Goal: Task Accomplishment & Management: Use online tool/utility

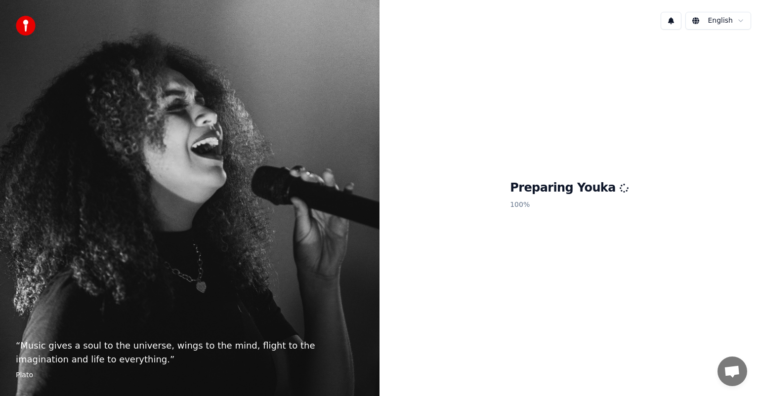
click at [592, 189] on h1 "Preparing Youka" at bounding box center [569, 188] width 119 height 16
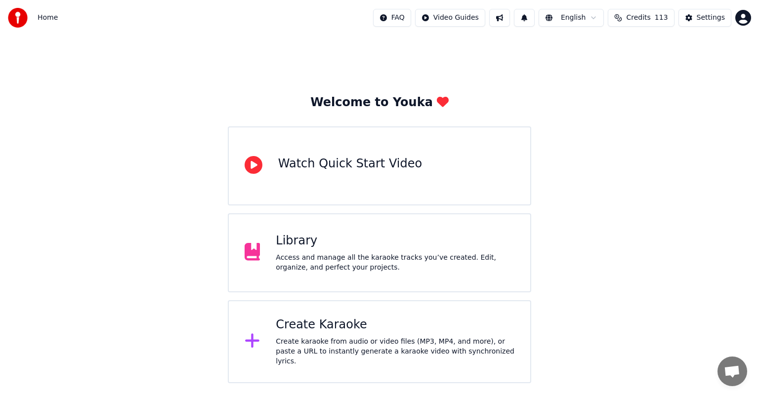
click at [345, 333] on div "Create Karaoke" at bounding box center [395, 325] width 239 height 16
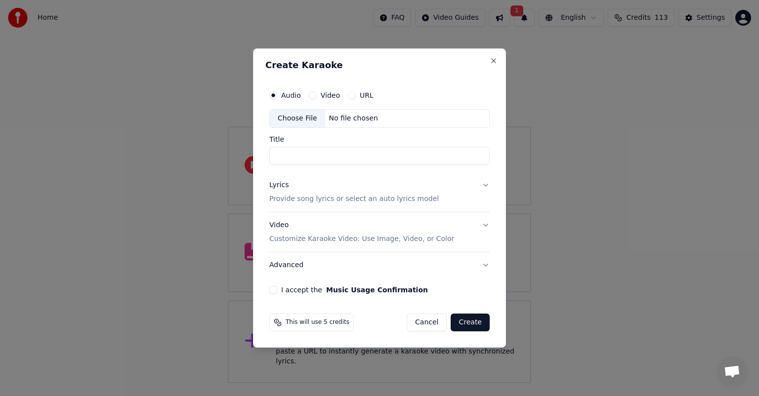
click at [298, 124] on div "Choose File" at bounding box center [297, 119] width 55 height 18
type input "**********"
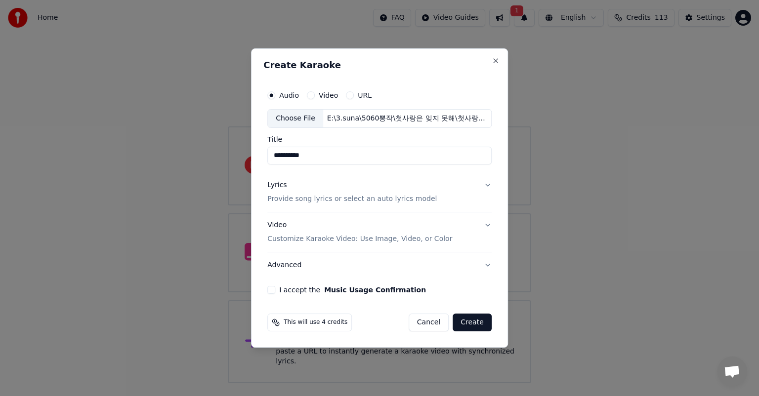
click at [417, 201] on p "Provide song lyrics or select an auto lyrics model" at bounding box center [352, 199] width 170 height 10
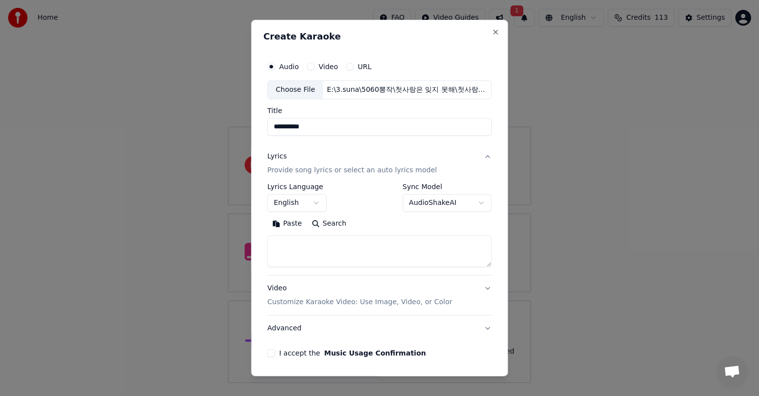
click at [308, 200] on button "English" at bounding box center [296, 203] width 59 height 18
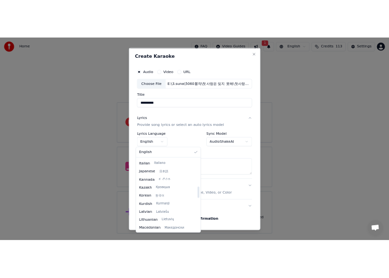
scroll to position [346, 0]
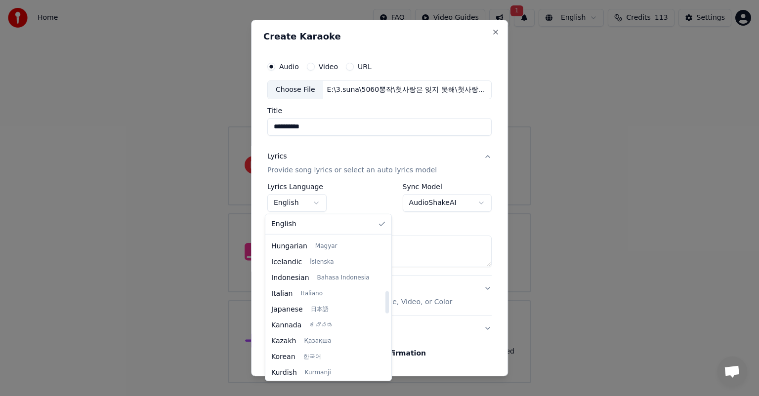
select select "**"
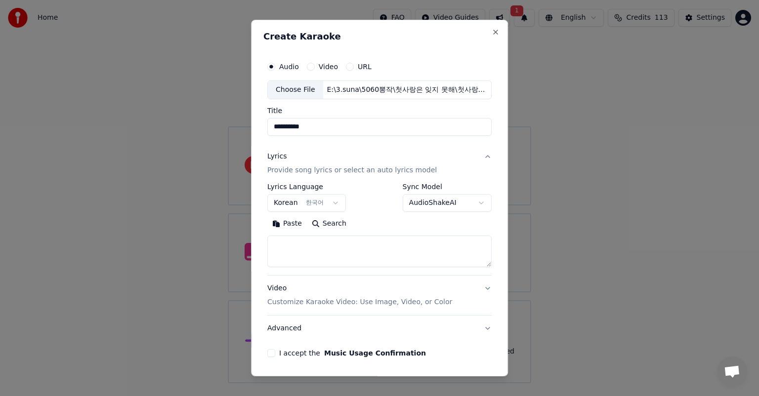
click at [378, 257] on textarea at bounding box center [379, 252] width 224 height 32
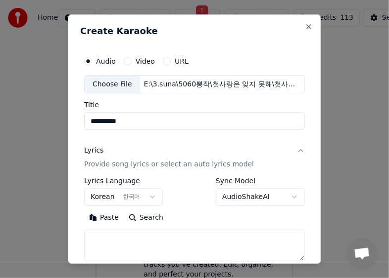
click at [145, 235] on textarea at bounding box center [194, 246] width 220 height 32
paste textarea "**********"
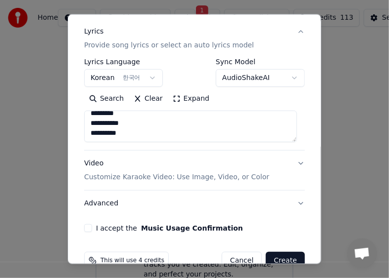
scroll to position [140, 0]
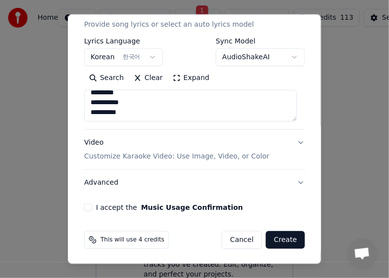
type textarea "**********"
click at [87, 211] on button "I accept the Music Usage Confirmation" at bounding box center [88, 208] width 8 height 8
click at [237, 155] on p "Customize Karaoke Video: Use Image, Video, or Color" at bounding box center [176, 157] width 185 height 10
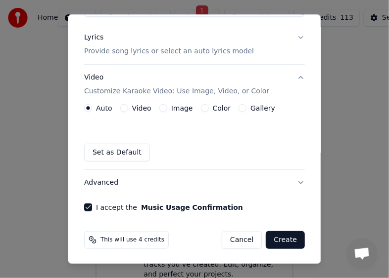
click at [159, 110] on button "Image" at bounding box center [163, 108] width 8 height 8
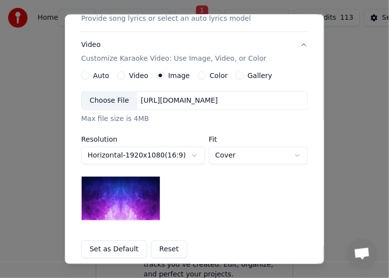
scroll to position [163, 0]
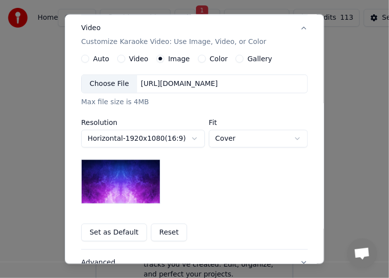
click at [115, 87] on div "Choose File" at bounding box center [109, 84] width 55 height 18
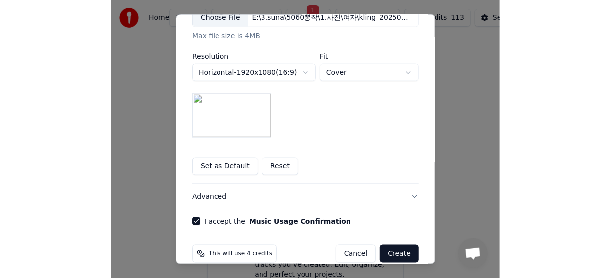
scroll to position [243, 0]
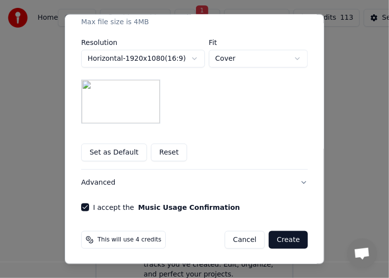
click at [283, 238] on button "Create" at bounding box center [287, 240] width 39 height 18
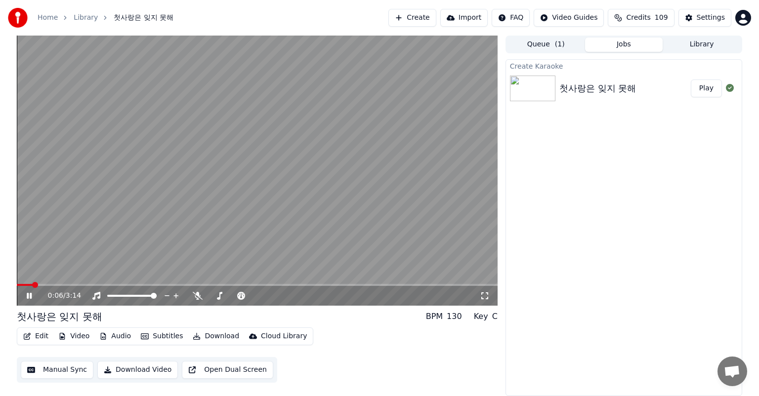
click at [484, 296] on icon at bounding box center [485, 296] width 10 height 8
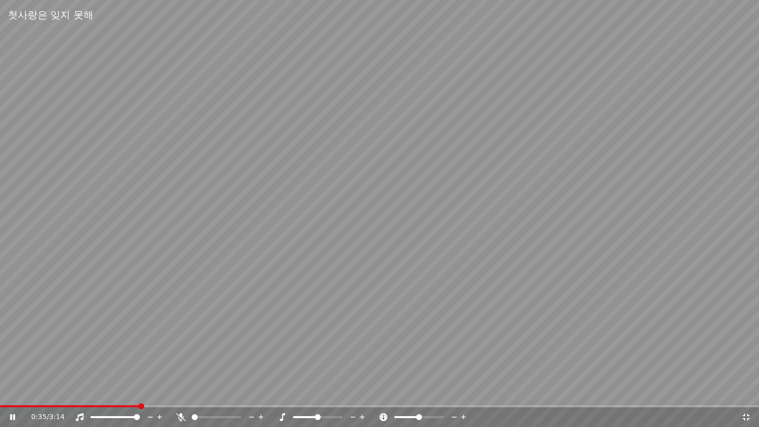
click at [180, 396] on icon at bounding box center [181, 417] width 10 height 8
click at [8, 396] on video at bounding box center [379, 213] width 759 height 427
click at [3, 396] on video at bounding box center [379, 213] width 759 height 427
click at [4, 396] on span at bounding box center [7, 406] width 6 height 6
click at [0, 396] on span at bounding box center [3, 406] width 6 height 6
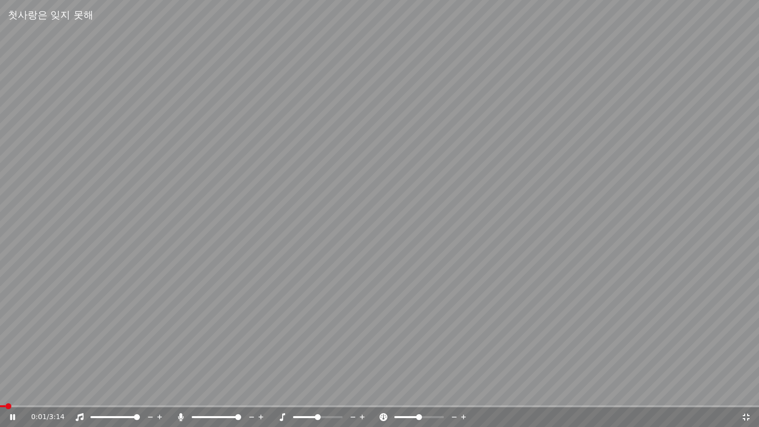
click at [743, 396] on icon at bounding box center [746, 417] width 10 height 8
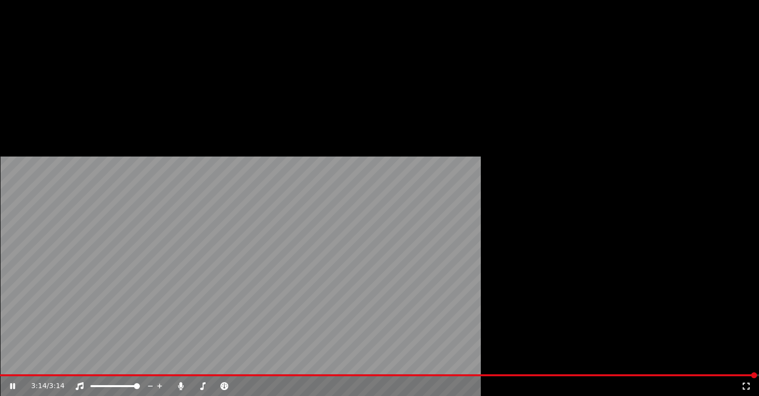
click at [214, 73] on button "Download" at bounding box center [216, 66] width 54 height 14
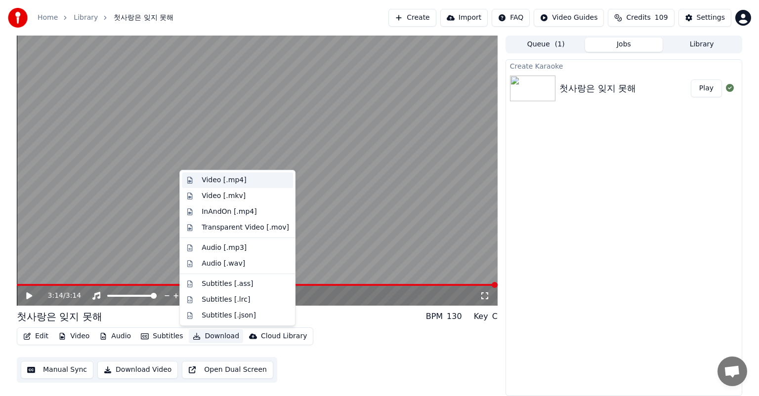
click at [237, 181] on div "Video [.mp4]" at bounding box center [224, 180] width 44 height 10
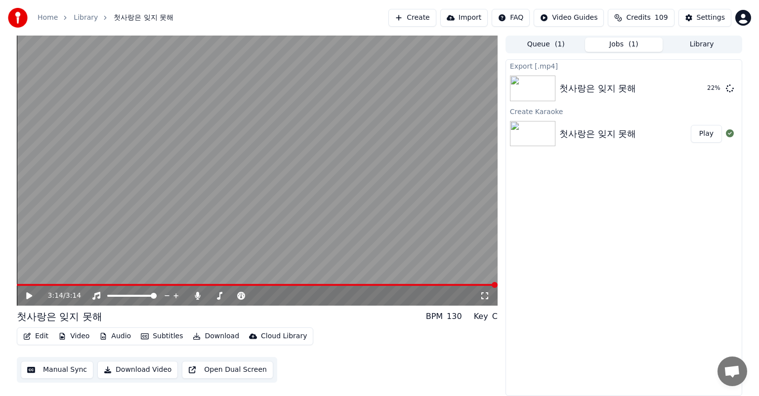
click at [32, 296] on icon at bounding box center [29, 296] width 6 height 7
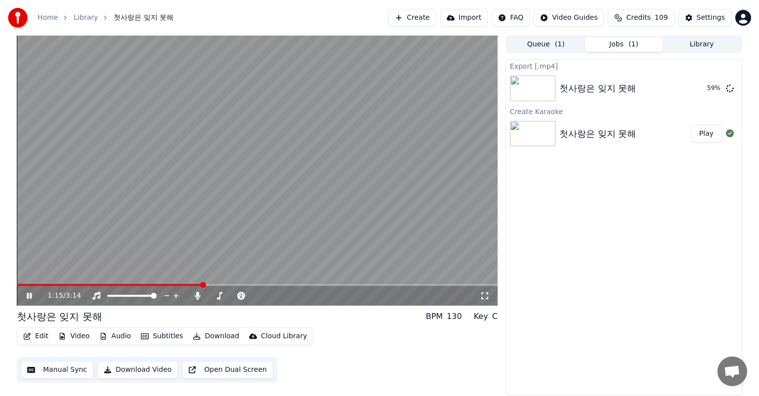
click at [25, 297] on icon at bounding box center [36, 296] width 23 height 8
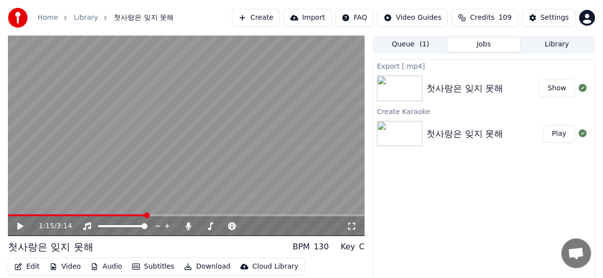
click at [558, 89] on button "Show" at bounding box center [557, 89] width 36 height 18
click at [273, 17] on button "Create" at bounding box center [256, 18] width 48 height 18
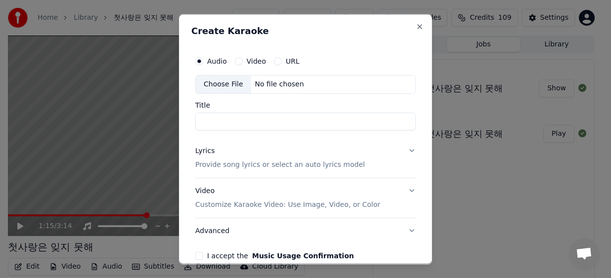
click at [221, 85] on div "Choose File" at bounding box center [223, 84] width 55 height 18
drag, startPoint x: 282, startPoint y: 25, endPoint x: 288, endPoint y: 36, distance: 12.0
click at [291, 27] on div "Create Karaoke Audio Video URL Choose File No file chosen Title Lyrics Provide …" at bounding box center [305, 139] width 253 height 251
click at [217, 81] on div "Choose File" at bounding box center [223, 84] width 55 height 18
type input "******"
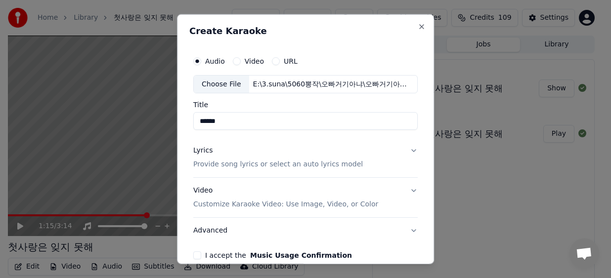
click at [409, 152] on button "Lyrics Provide song lyrics or select an auto lyrics model" at bounding box center [305, 158] width 224 height 40
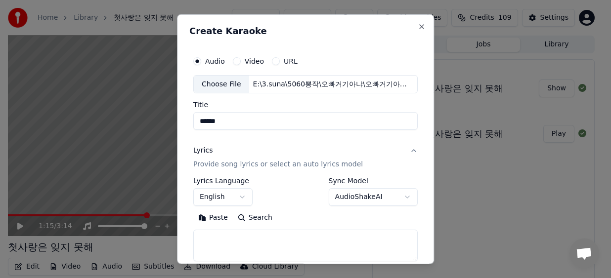
click at [236, 196] on body "**********" at bounding box center [301, 139] width 603 height 278
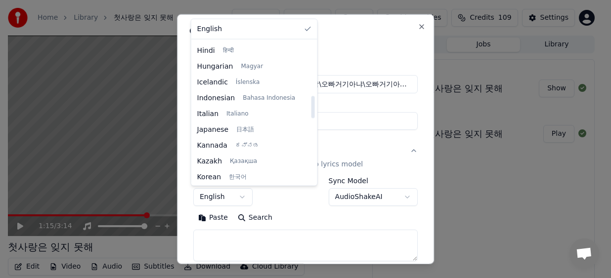
scroll to position [346, 0]
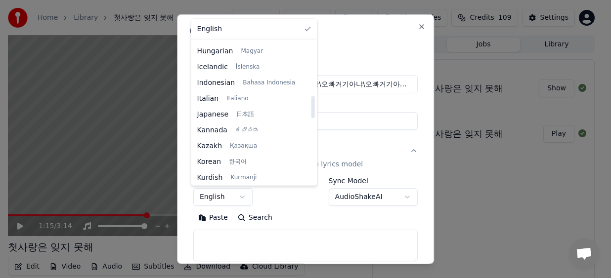
select select "**"
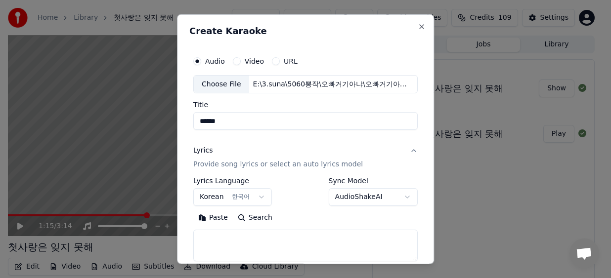
click at [263, 239] on textarea at bounding box center [305, 246] width 224 height 32
drag, startPoint x: 599, startPoint y: 63, endPoint x: 403, endPoint y: 168, distance: 222.0
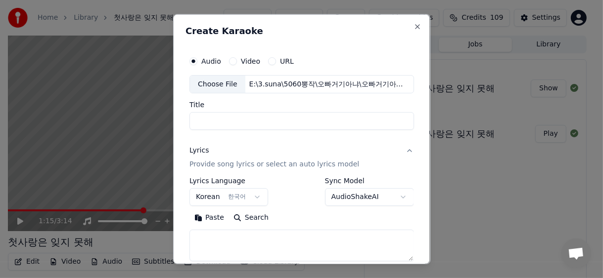
select select
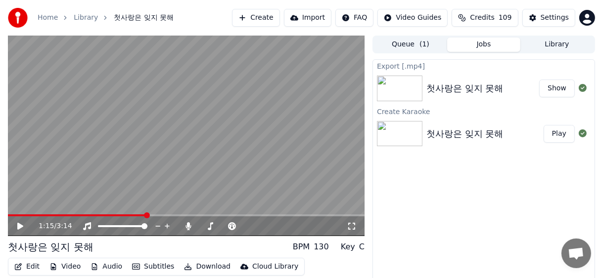
click at [596, 212] on div "1:15 / 3:14 첫사랑은 잊지 못해 BPM 130 Key C Edit Video Audio Subtitles Download Cloud …" at bounding box center [301, 175] width 603 height 278
click at [276, 20] on button "Create" at bounding box center [256, 18] width 48 height 18
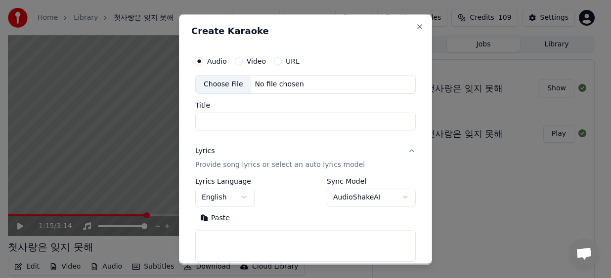
click at [236, 239] on textarea at bounding box center [305, 246] width 220 height 32
paste textarea "**********"
type textarea "**********"
click at [220, 85] on div "Choose File" at bounding box center [223, 84] width 55 height 18
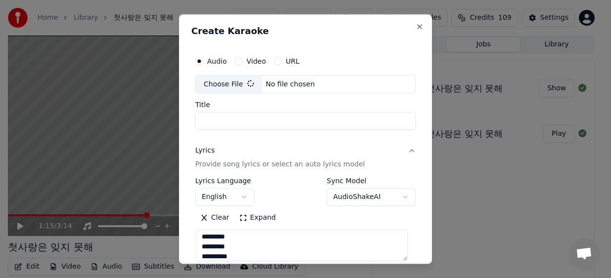
type input "******"
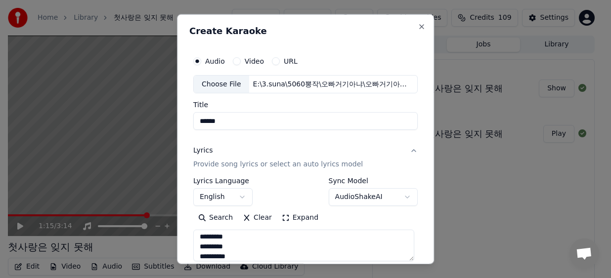
click at [242, 201] on body "**********" at bounding box center [301, 139] width 603 height 278
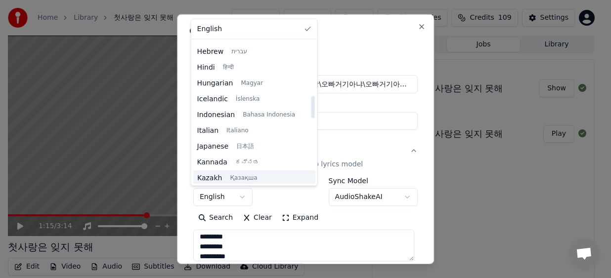
scroll to position [346, 0]
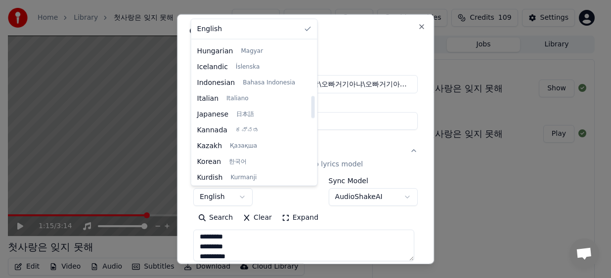
select select "**"
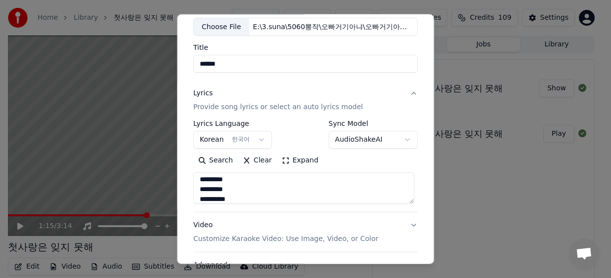
scroll to position [140, 0]
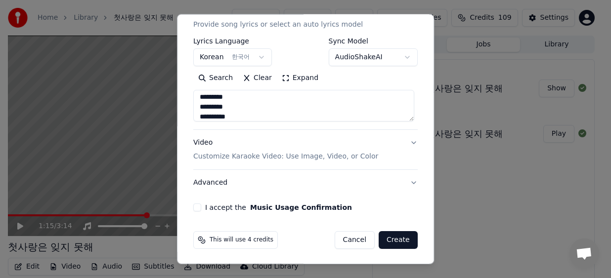
click at [251, 158] on p "Customize Karaoke Video: Use Image, Video, or Color" at bounding box center [285, 157] width 185 height 10
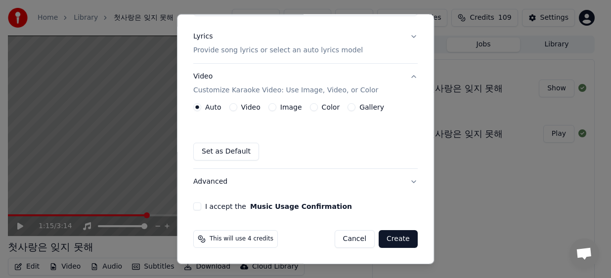
scroll to position [113, 0]
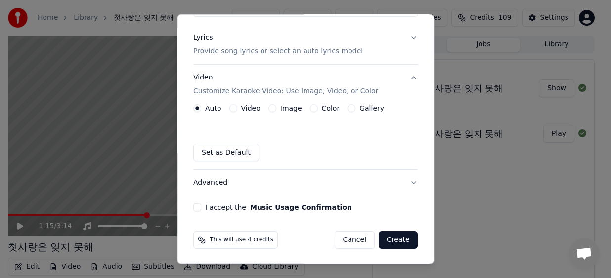
click at [268, 107] on button "Image" at bounding box center [272, 108] width 8 height 8
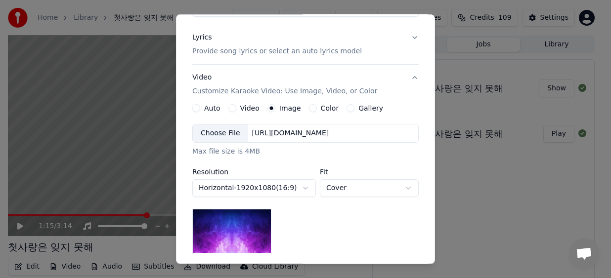
click at [223, 135] on div "Choose File" at bounding box center [220, 134] width 55 height 18
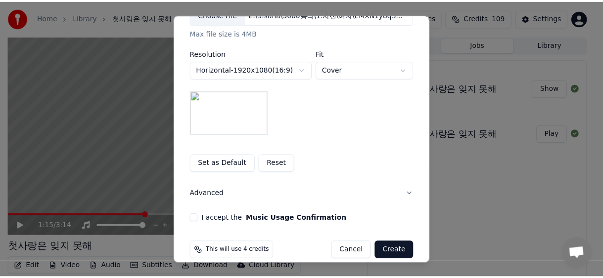
scroll to position [243, 0]
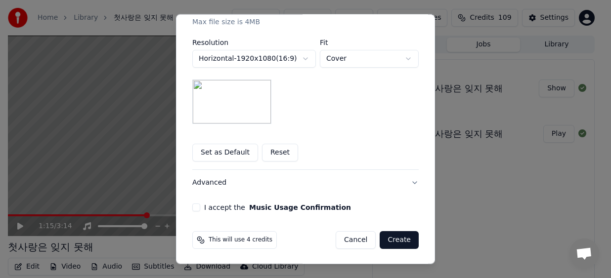
click at [192, 209] on button "I accept the Music Usage Confirmation" at bounding box center [196, 208] width 8 height 8
click at [400, 240] on button "Create" at bounding box center [399, 240] width 39 height 18
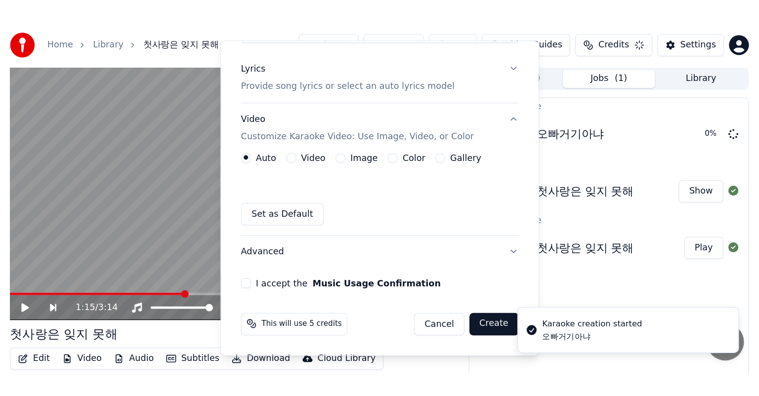
scroll to position [113, 0]
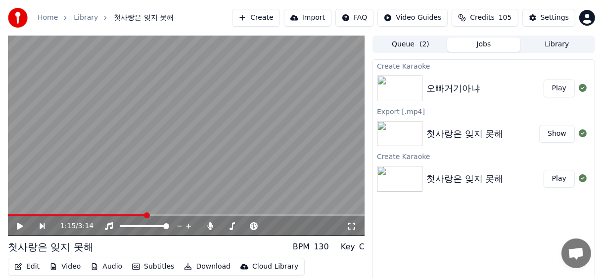
click at [40, 0] on div "Home Library 첫사랑은 잊지 못해 Create Import FAQ Video Guides Credits 105 Settings" at bounding box center [301, 18] width 603 height 36
click at [558, 87] on button "Play" at bounding box center [558, 89] width 31 height 18
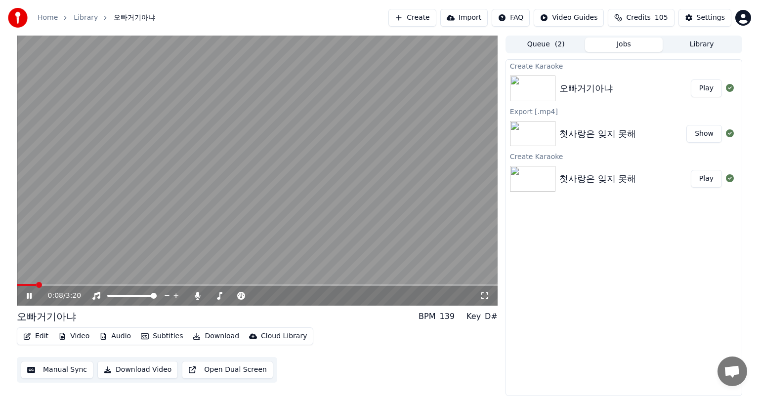
click at [487, 293] on icon at bounding box center [484, 296] width 7 height 7
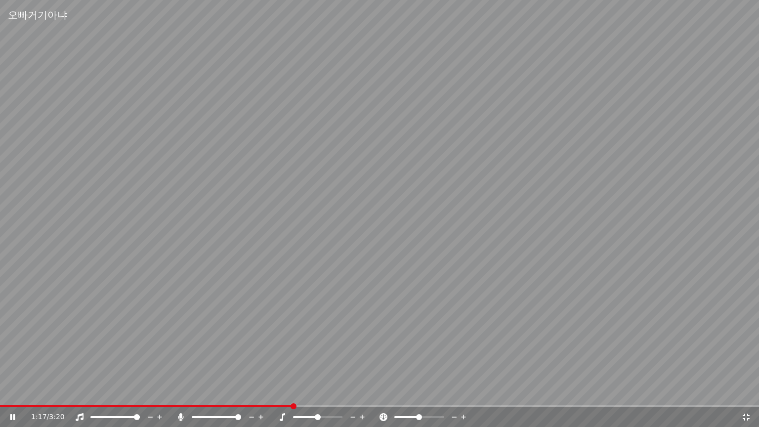
click at [747, 396] on icon at bounding box center [746, 417] width 7 height 7
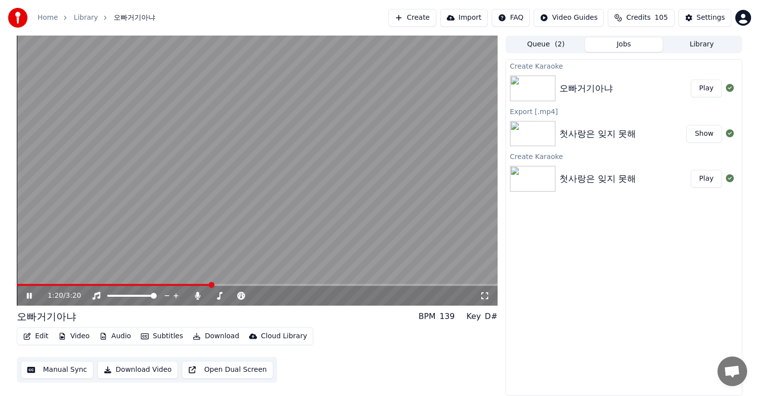
click at [20, 285] on span at bounding box center [114, 285] width 194 height 2
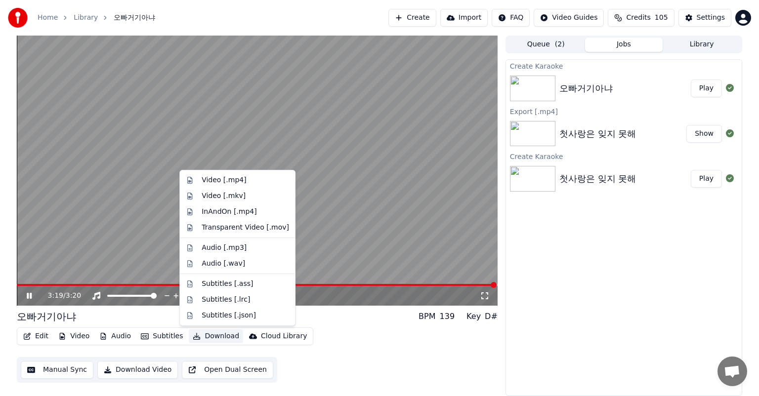
click at [217, 333] on button "Download" at bounding box center [216, 337] width 54 height 14
click at [241, 184] on div "Video [.mp4]" at bounding box center [224, 180] width 44 height 10
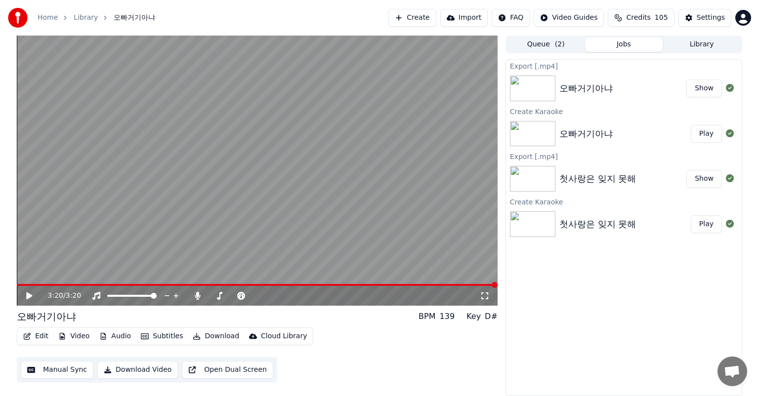
click at [712, 91] on button "Show" at bounding box center [705, 89] width 36 height 18
click at [436, 20] on button "Create" at bounding box center [413, 18] width 48 height 18
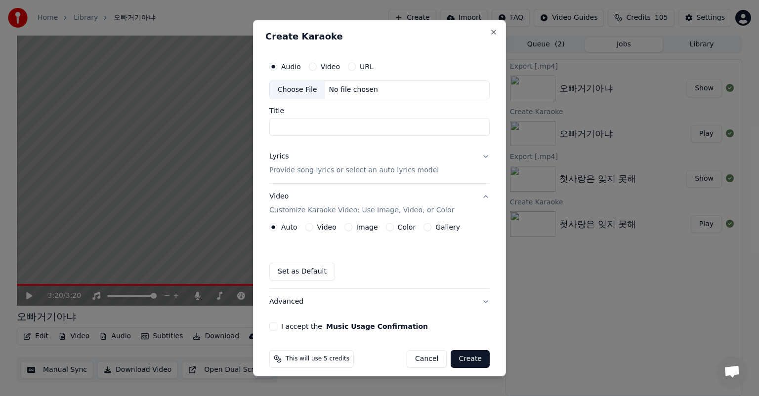
click at [299, 90] on div "Choose File" at bounding box center [297, 90] width 55 height 18
type input "********"
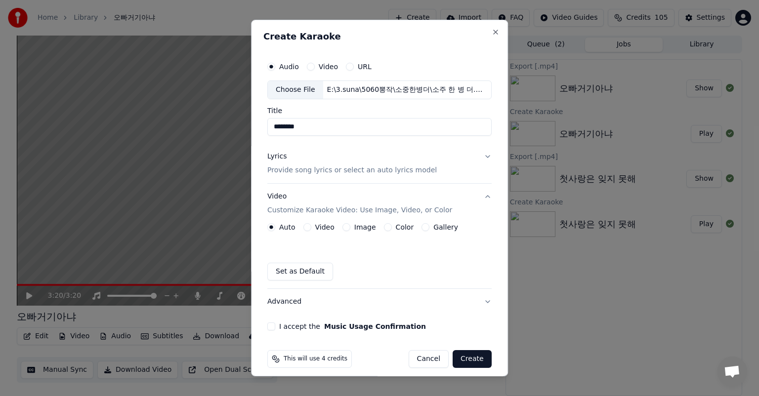
click at [340, 168] on p "Provide song lyrics or select an auto lyrics model" at bounding box center [352, 171] width 170 height 10
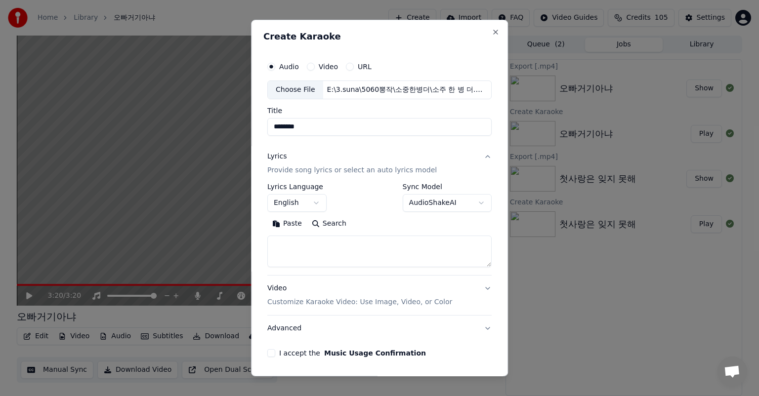
click at [299, 204] on body "**********" at bounding box center [379, 198] width 759 height 396
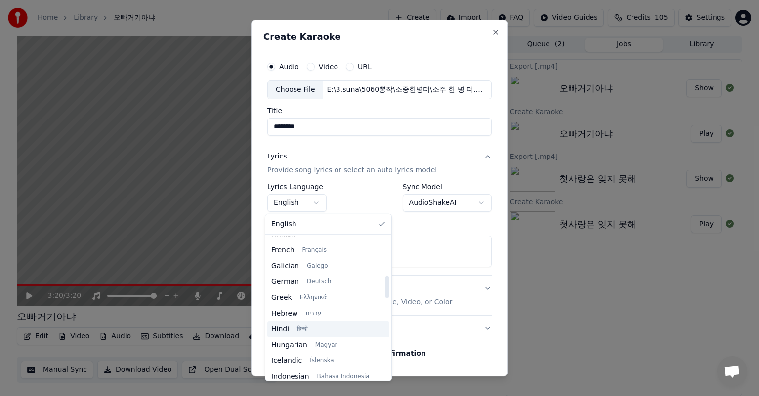
scroll to position [346, 0]
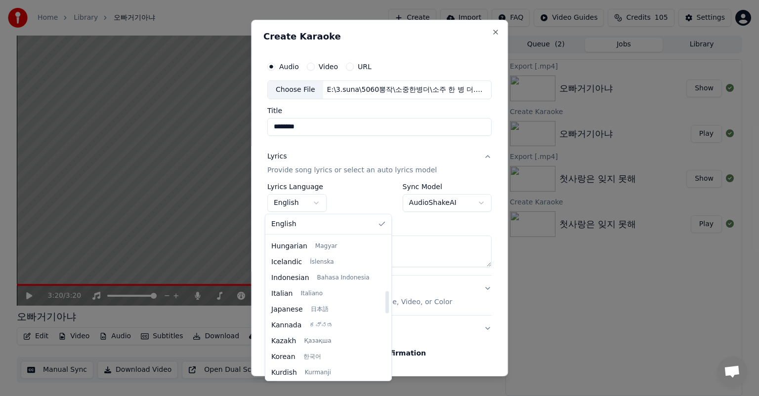
select select "**"
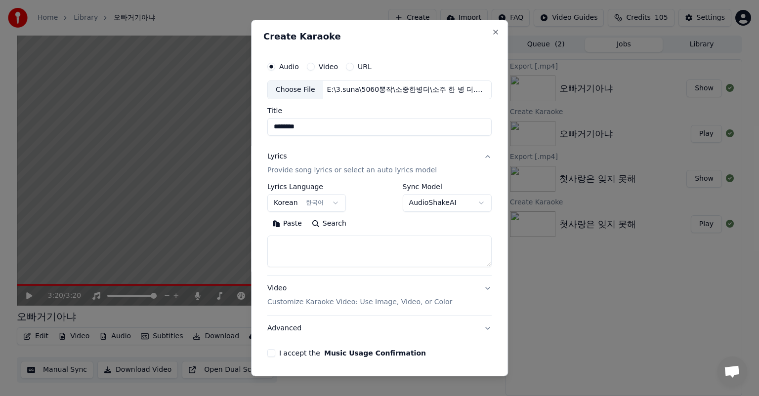
click at [323, 249] on textarea at bounding box center [379, 252] width 224 height 32
click at [309, 245] on textarea at bounding box center [379, 252] width 224 height 32
paste textarea "**********"
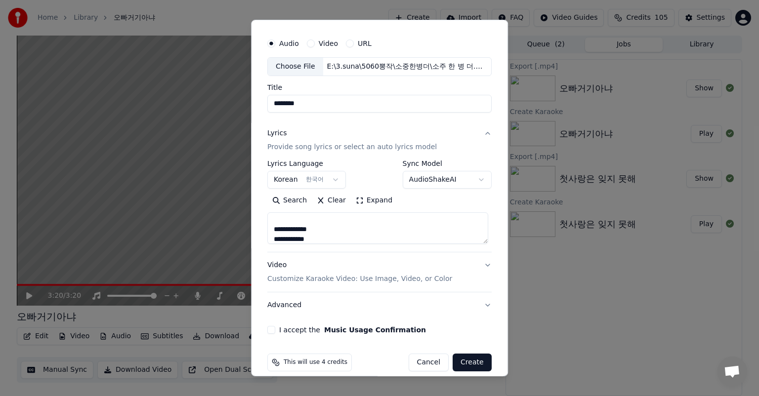
scroll to position [34, 0]
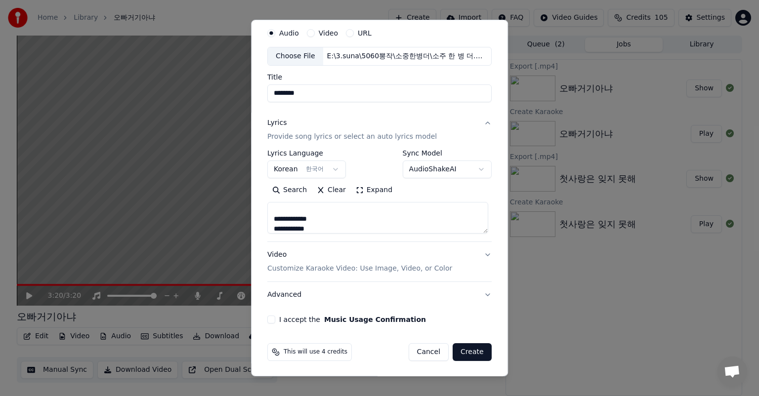
type textarea "**********"
click at [267, 317] on button "I accept the Music Usage Confirmation" at bounding box center [271, 320] width 8 height 8
click at [328, 267] on p "Customize Karaoke Video: Use Image, Video, or Color" at bounding box center [359, 269] width 185 height 10
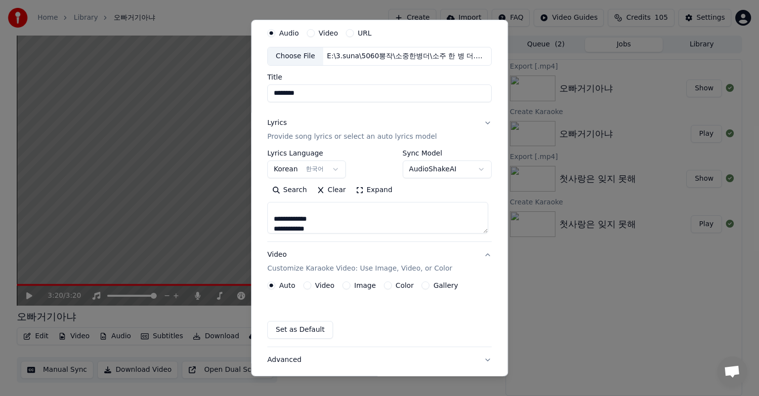
scroll to position [7, 0]
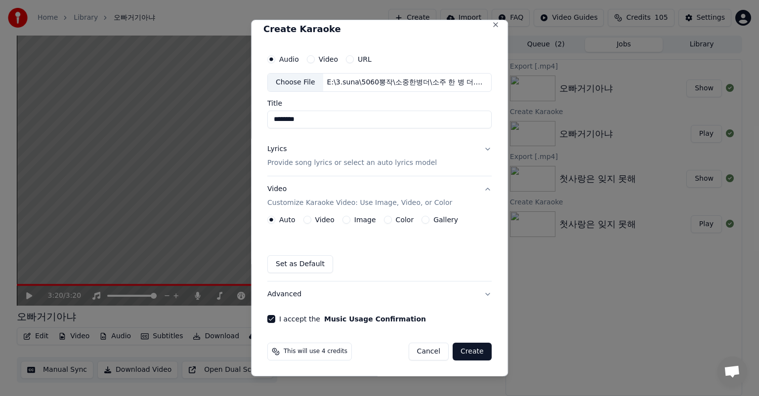
click at [336, 220] on div "Auto Video Image Color Gallery" at bounding box center [362, 220] width 191 height 8
click at [343, 219] on button "Image" at bounding box center [347, 220] width 8 height 8
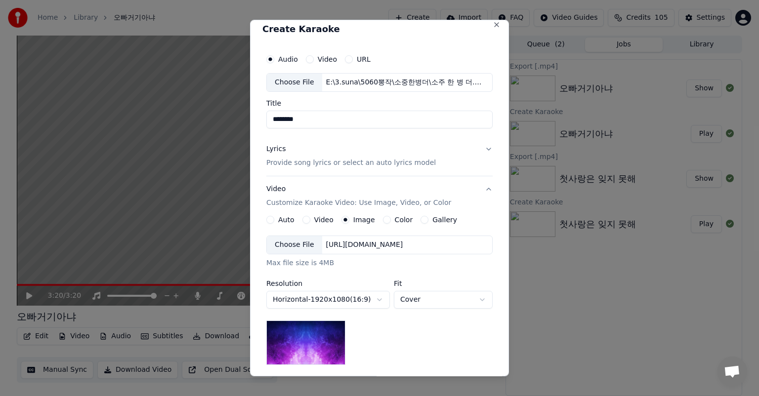
click at [303, 246] on div "Choose File" at bounding box center [294, 245] width 55 height 18
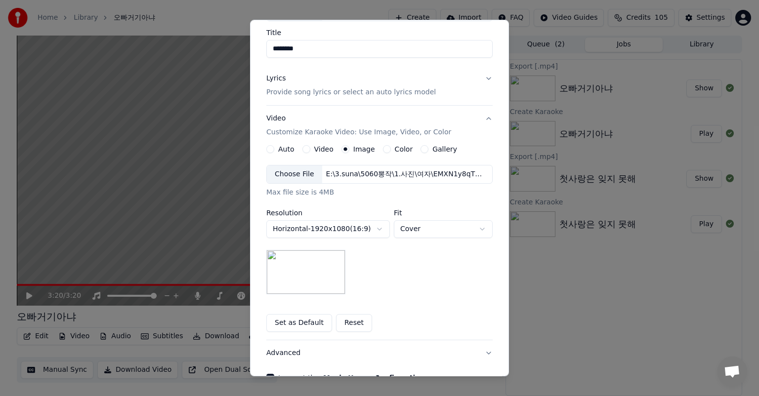
scroll to position [136, 0]
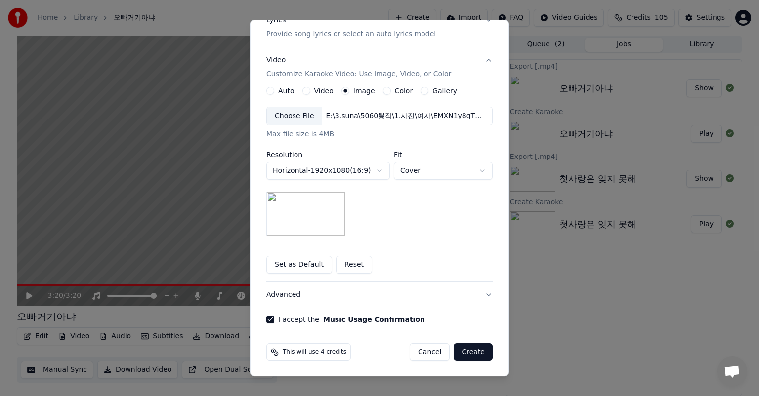
click at [473, 353] on button "Create" at bounding box center [473, 353] width 39 height 18
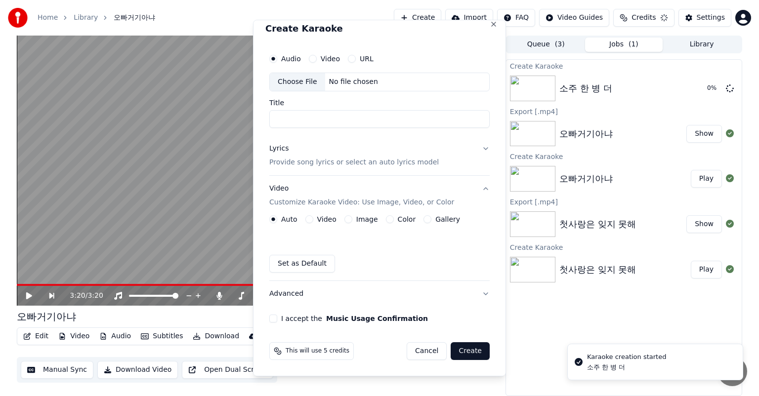
scroll to position [7, 0]
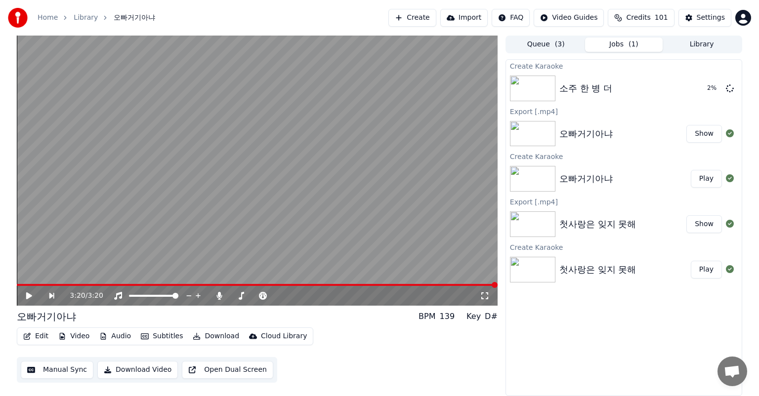
click at [33, 297] on icon at bounding box center [36, 296] width 23 height 8
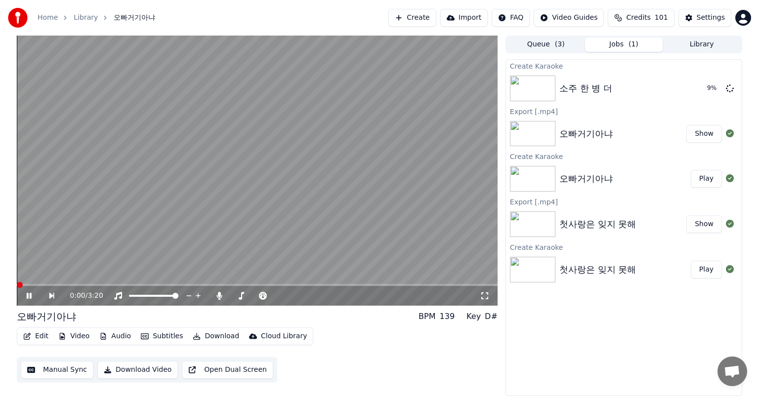
click at [17, 283] on span at bounding box center [20, 285] width 6 height 6
click at [29, 300] on icon at bounding box center [36, 296] width 23 height 8
click at [710, 87] on button "Play" at bounding box center [706, 89] width 31 height 18
click at [485, 296] on icon at bounding box center [485, 296] width 10 height 8
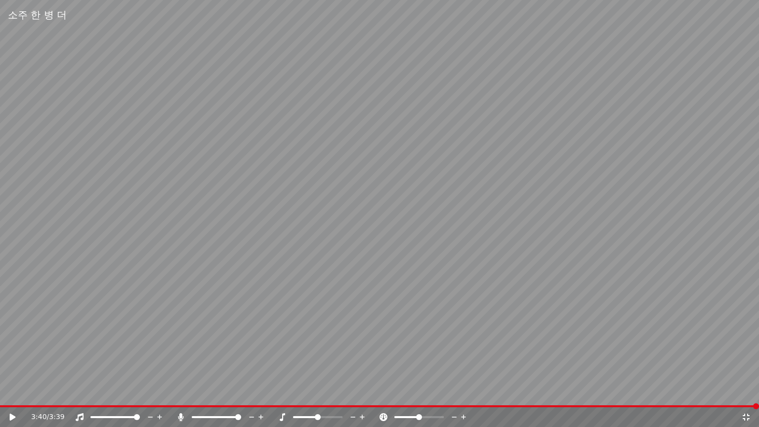
click at [747, 396] on icon at bounding box center [746, 417] width 10 height 8
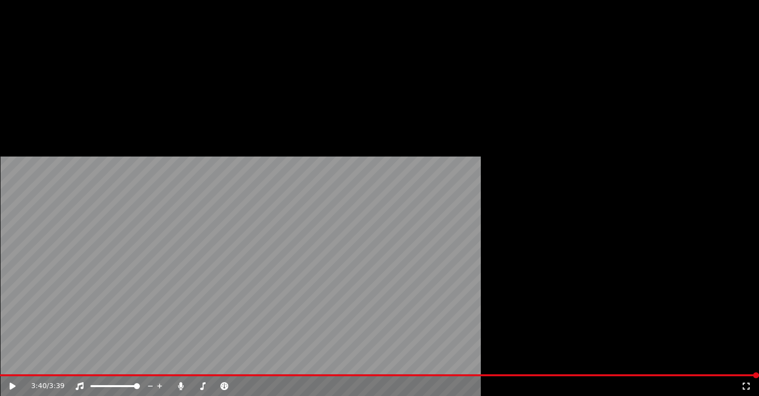
click at [218, 73] on button "Download" at bounding box center [216, 66] width 54 height 14
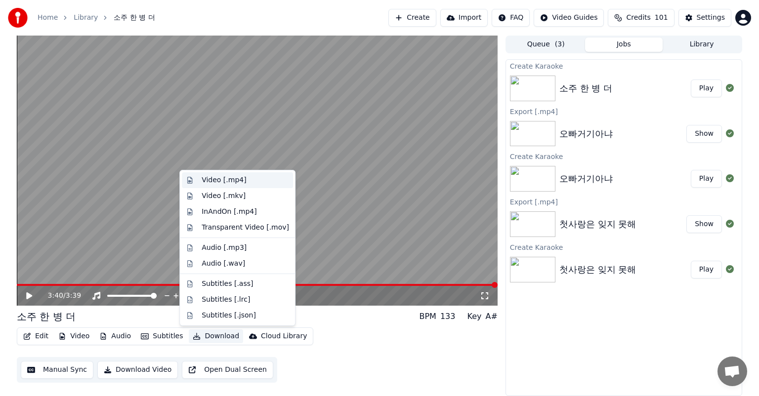
click at [229, 183] on div "Video [.mp4]" at bounding box center [224, 180] width 44 height 10
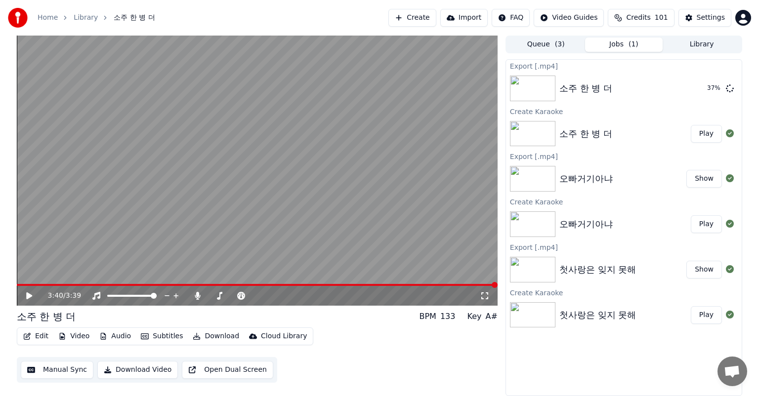
click at [707, 182] on button "Show" at bounding box center [705, 179] width 36 height 18
click at [539, 175] on img at bounding box center [532, 179] width 45 height 26
click at [33, 297] on icon at bounding box center [36, 296] width 23 height 8
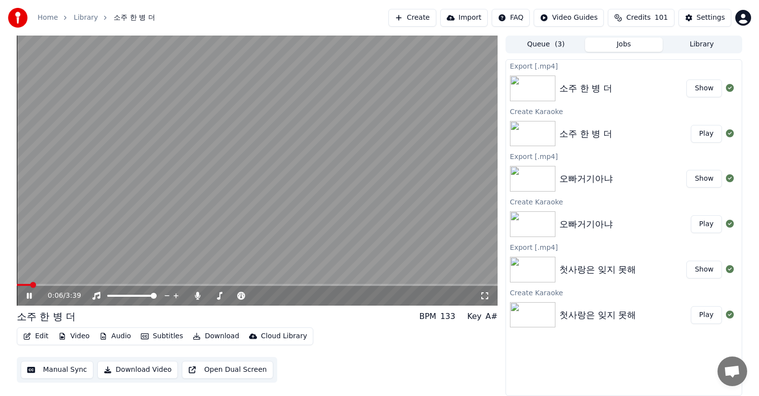
click at [694, 91] on button "Show" at bounding box center [705, 89] width 36 height 18
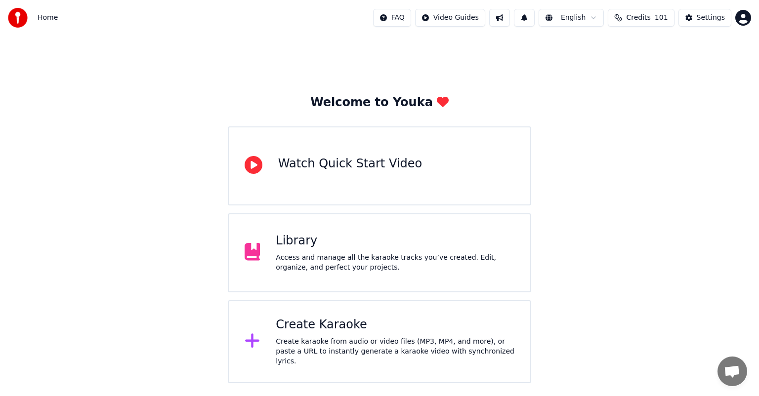
click at [342, 330] on div "Create Karaoke" at bounding box center [395, 325] width 239 height 16
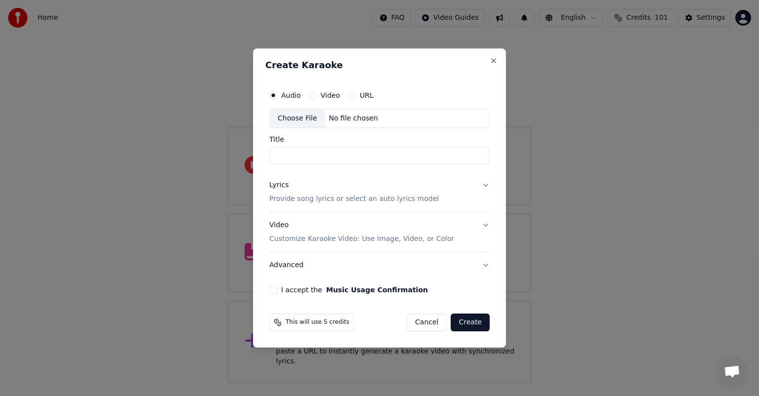
click at [289, 122] on div "Choose File" at bounding box center [297, 119] width 55 height 18
type input "**********"
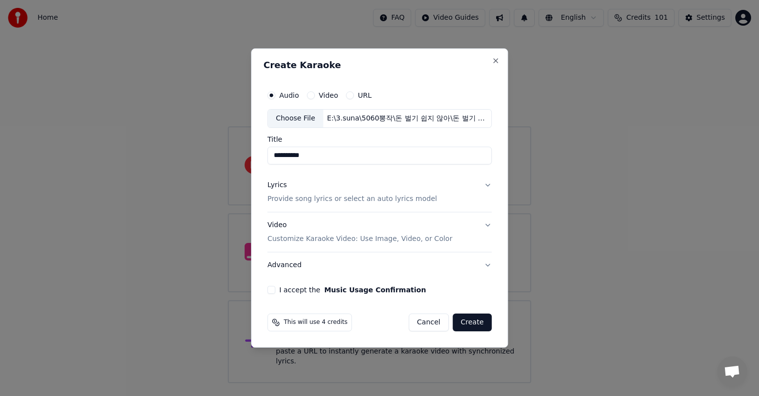
click at [326, 200] on p "Provide song lyrics or select an auto lyrics model" at bounding box center [352, 199] width 170 height 10
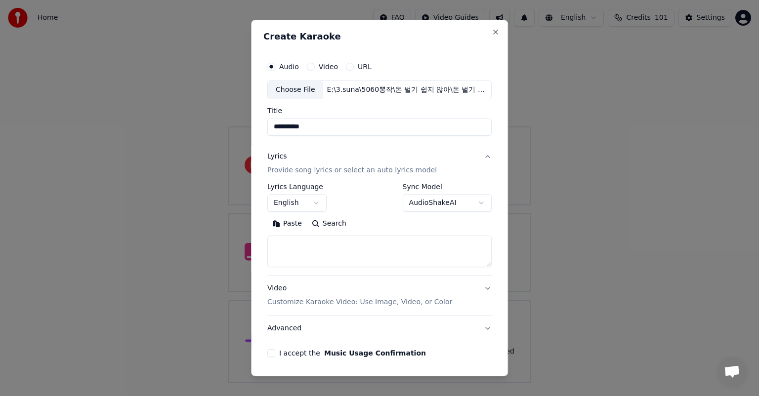
click at [312, 203] on button "English" at bounding box center [296, 203] width 59 height 18
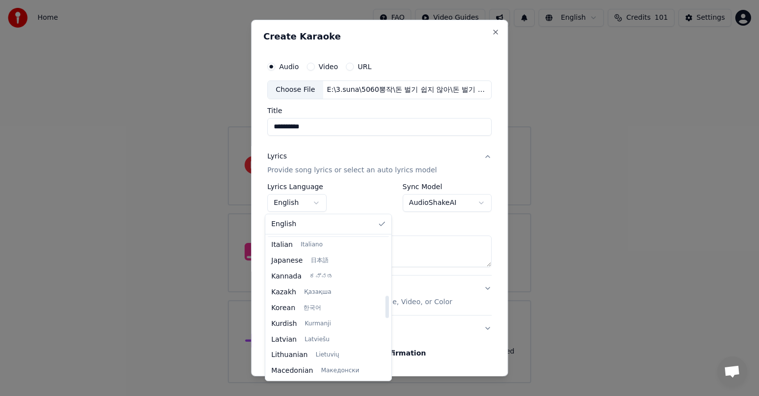
scroll to position [395, 0]
select select "**"
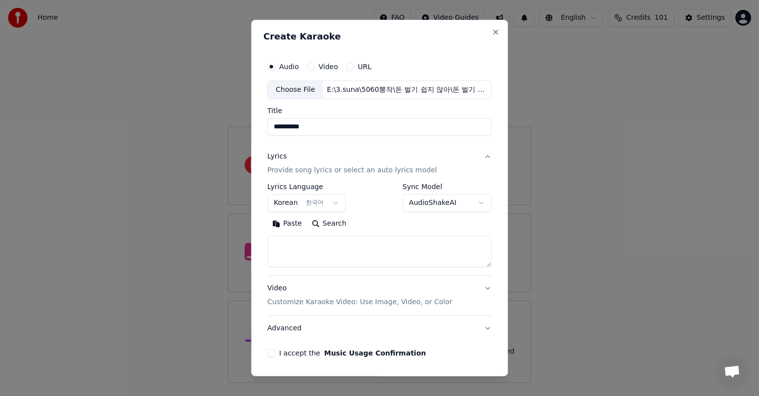
click at [343, 245] on textarea at bounding box center [379, 252] width 224 height 32
click at [425, 27] on div "**********" at bounding box center [379, 198] width 257 height 357
click at [347, 242] on textarea at bounding box center [379, 252] width 224 height 32
paste textarea "**********"
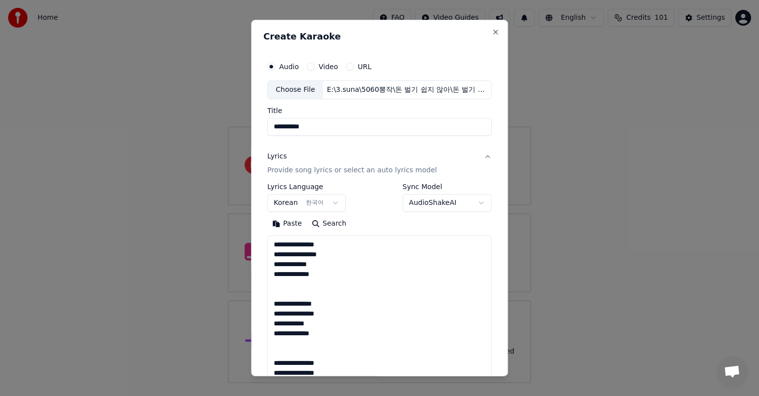
scroll to position [328, 0]
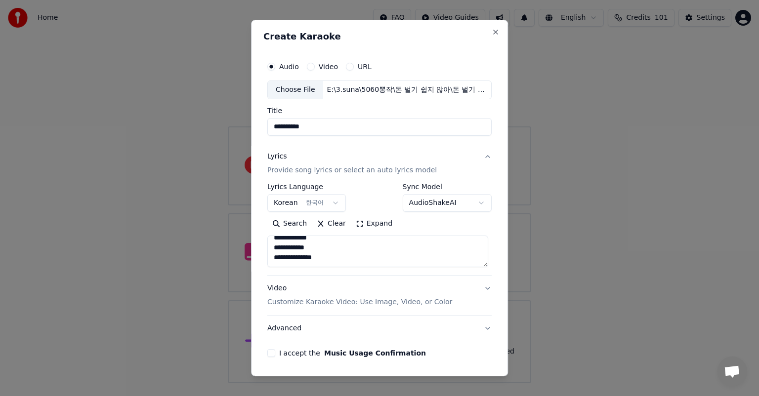
type textarea "**********"
click at [334, 298] on p "Customize Karaoke Video: Use Image, Video, or Color" at bounding box center [359, 303] width 185 height 10
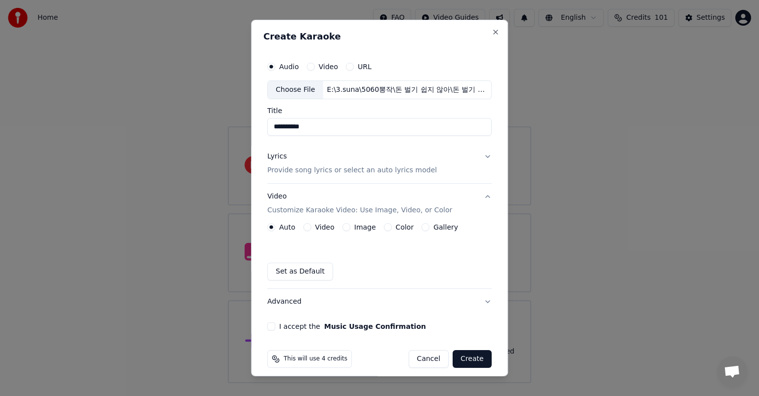
click at [343, 226] on button "Image" at bounding box center [347, 227] width 8 height 8
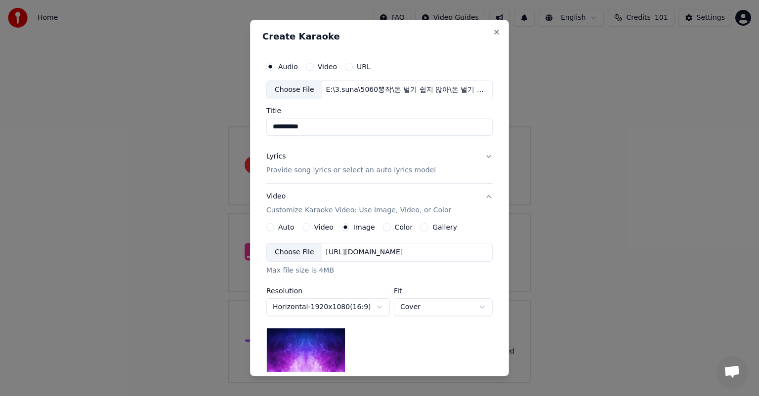
click at [297, 251] on div "Choose File" at bounding box center [294, 253] width 55 height 18
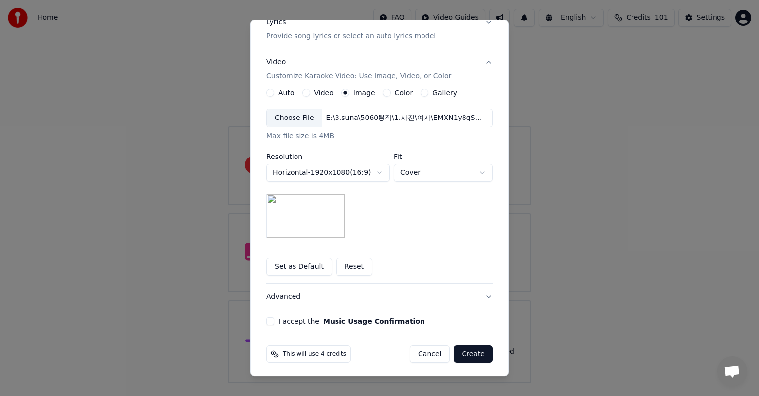
scroll to position [136, 0]
click at [323, 321] on button "Music Usage Confirmation" at bounding box center [374, 319] width 102 height 7
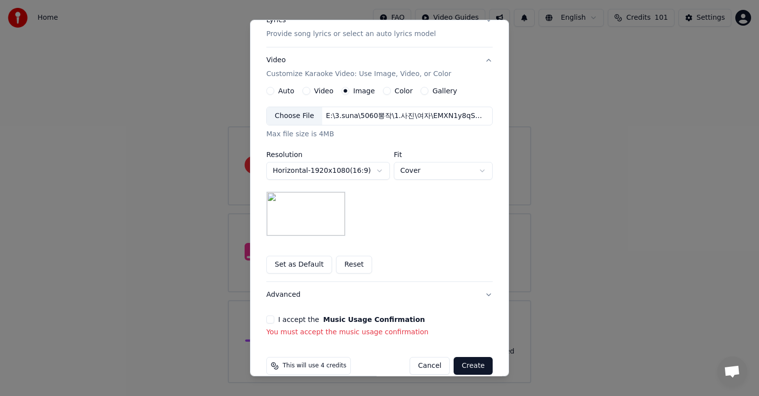
click at [266, 318] on button "I accept the Music Usage Confirmation" at bounding box center [270, 320] width 8 height 8
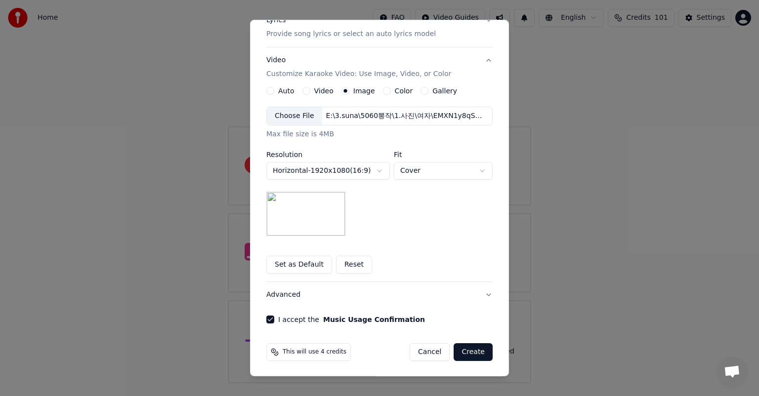
click at [472, 352] on button "Create" at bounding box center [473, 353] width 39 height 18
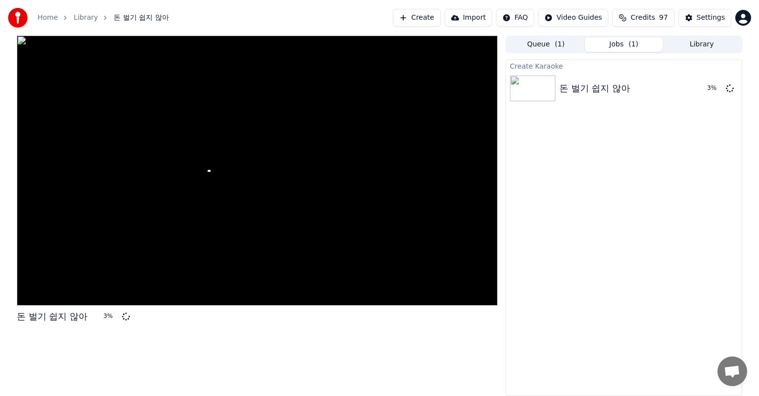
click at [215, 9] on div "Home Library 돈 벌기 쉽지 않아 Create Import FAQ Video Guides Credits 97 Settings" at bounding box center [379, 18] width 759 height 36
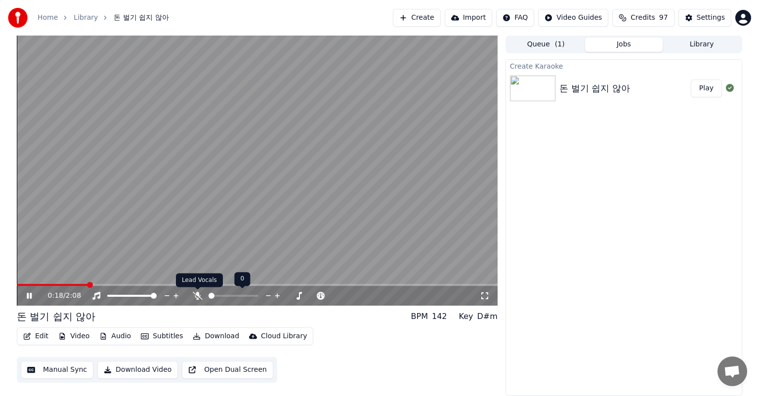
click at [196, 295] on icon at bounding box center [198, 296] width 10 height 8
click at [20, 285] on span at bounding box center [63, 285] width 92 height 2
click at [17, 283] on span at bounding box center [20, 285] width 6 height 6
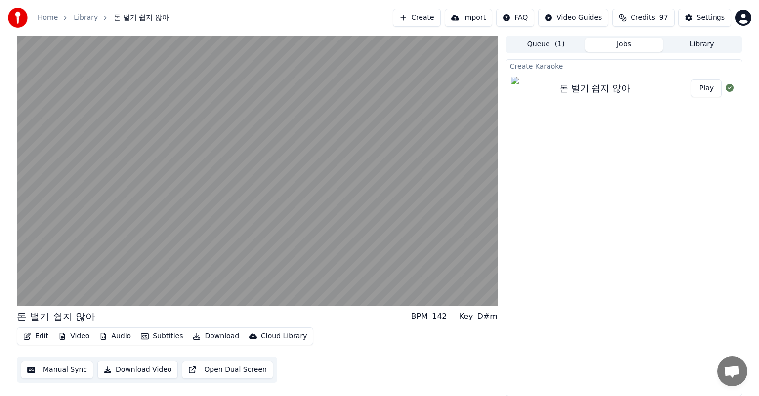
click at [217, 335] on button "Download" at bounding box center [216, 337] width 54 height 14
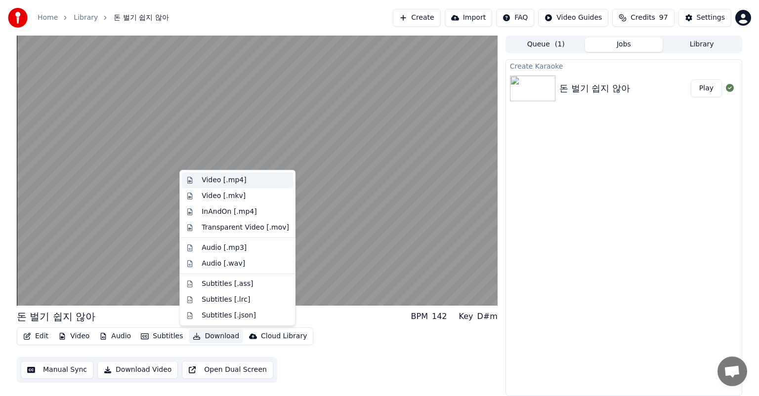
click at [228, 182] on div "Video [.mp4]" at bounding box center [224, 180] width 44 height 10
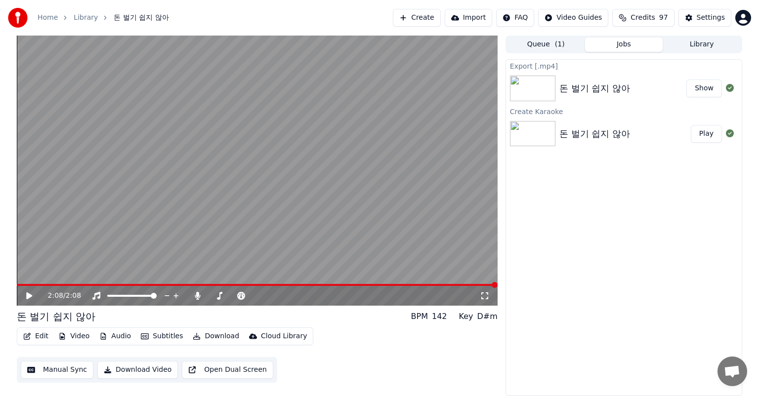
click at [707, 91] on button "Show" at bounding box center [705, 89] width 36 height 18
